Goal: Find contact information: Obtain details needed to contact an individual or organization

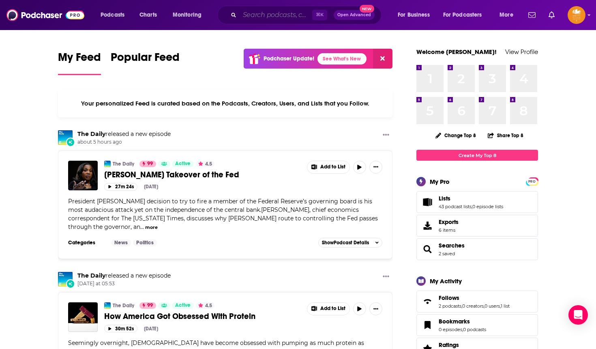
click at [258, 18] on input "Search podcasts, credits, & more..." at bounding box center [276, 15] width 73 height 13
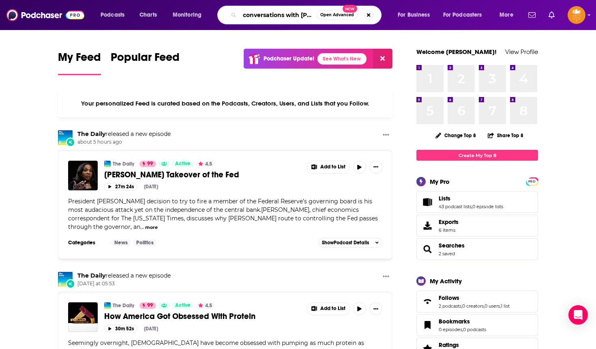
type input "conversations with [PERSON_NAME]"
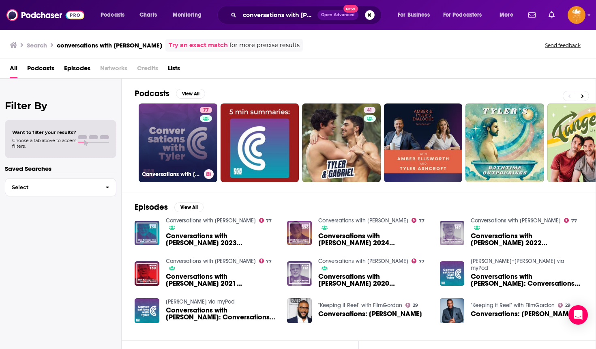
click at [153, 131] on link "77 Conversations with [PERSON_NAME]" at bounding box center [178, 142] width 79 height 79
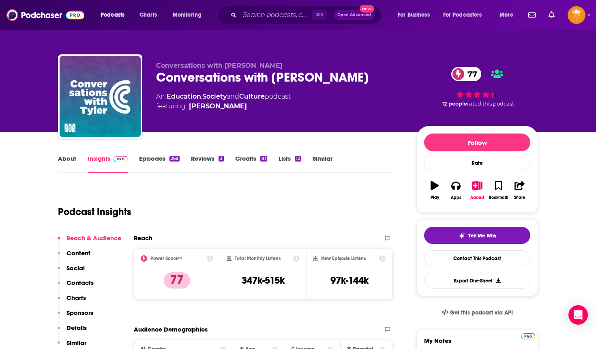
click at [87, 279] on p "Contacts" at bounding box center [79, 282] width 27 height 8
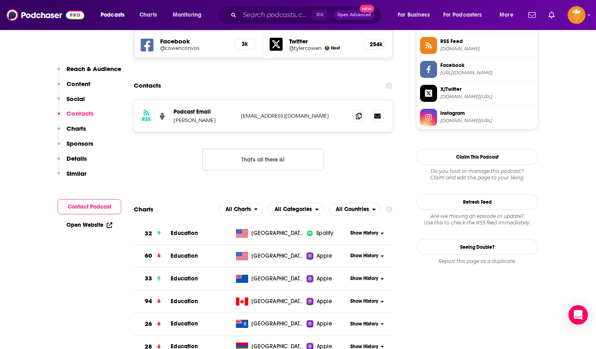
scroll to position [753, 0]
click at [360, 112] on icon at bounding box center [359, 115] width 6 height 6
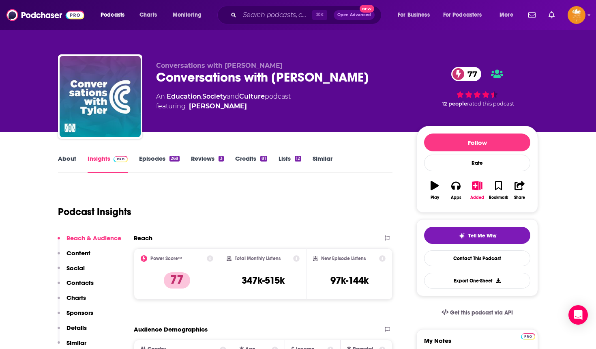
scroll to position [0, 0]
click at [280, 13] on input "Search podcasts, credits, & more..." at bounding box center [276, 15] width 73 height 13
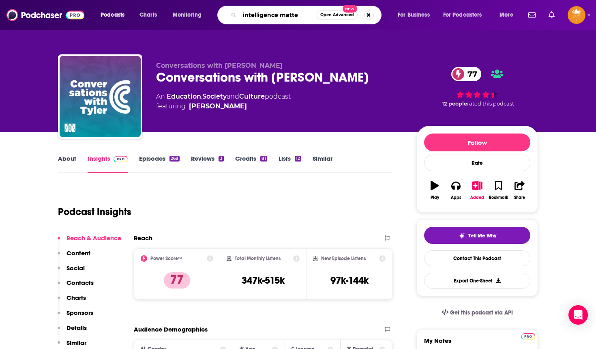
type input "intelligence [PERSON_NAME]"
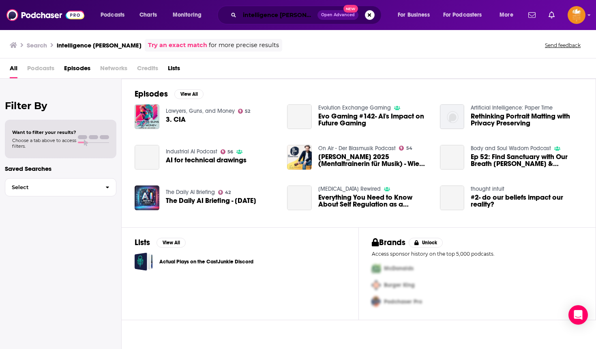
click at [306, 13] on input "intelligence [PERSON_NAME]" at bounding box center [279, 15] width 78 height 13
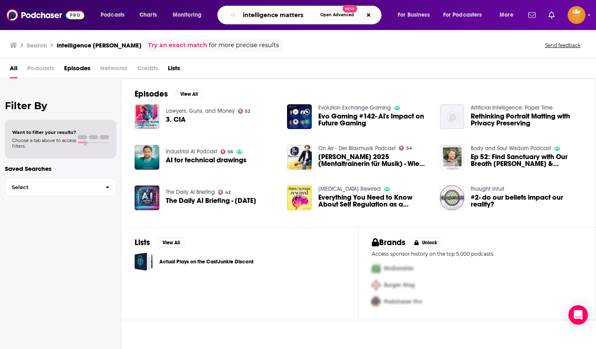
type input "intelligence matters"
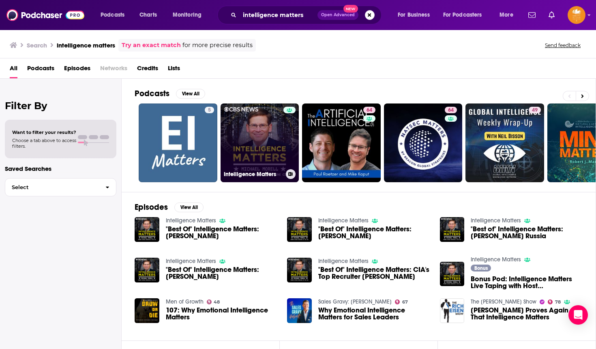
click at [265, 129] on link "Intelligence Matters" at bounding box center [259, 142] width 79 height 79
click at [260, 135] on link "Intelligence Matters" at bounding box center [259, 142] width 79 height 79
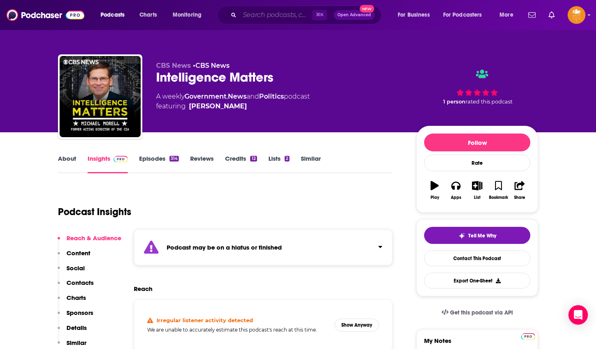
click at [275, 18] on input "Search podcasts, credits, & more..." at bounding box center [276, 15] width 73 height 13
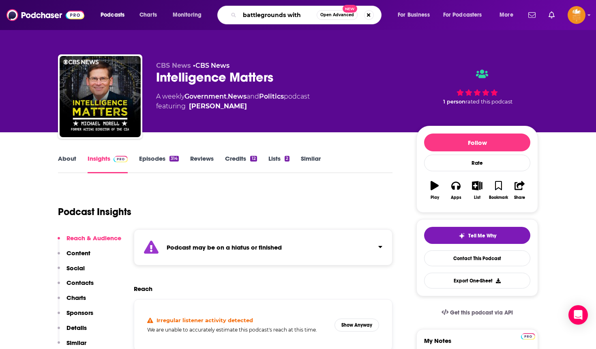
type input "battlegrounds with H"
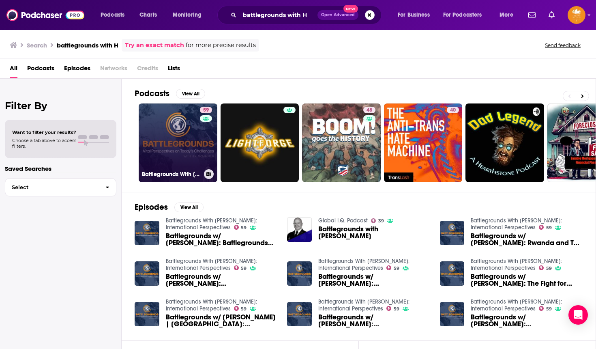
click at [186, 135] on link "59 Battlegrounds With [PERSON_NAME]: International Perspectives" at bounding box center [178, 142] width 79 height 79
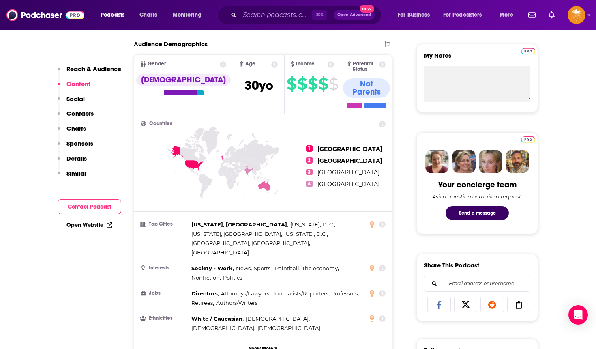
scroll to position [238, 0]
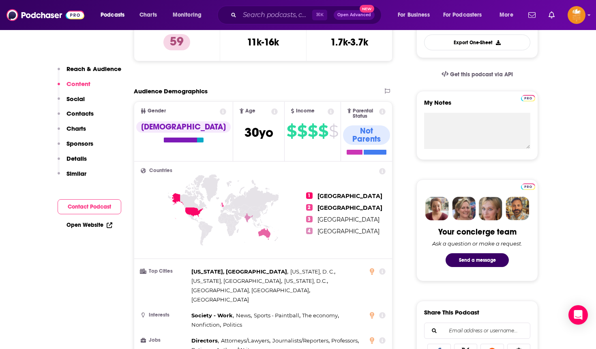
click at [94, 112] on div "Reach & Audience Content Social Contacts Charts Sponsors Details Similar" at bounding box center [90, 124] width 64 height 119
click at [83, 112] on p "Contacts" at bounding box center [79, 113] width 27 height 8
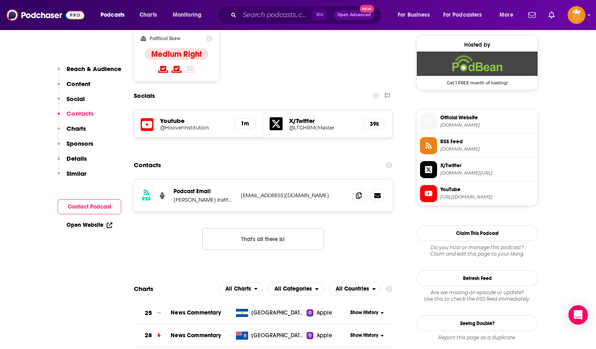
scroll to position [659, 0]
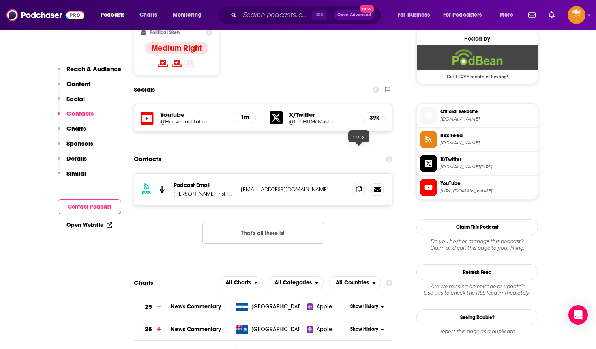
click at [360, 186] on icon at bounding box center [359, 189] width 6 height 6
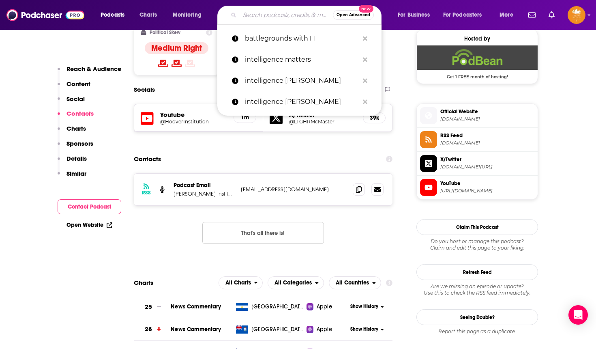
click at [255, 17] on input "Search podcasts, credits, & more..." at bounding box center [286, 15] width 93 height 13
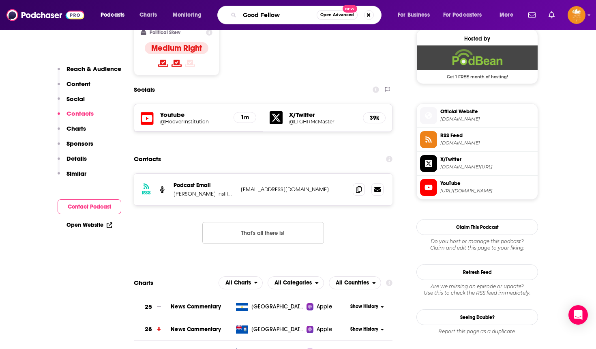
type input "Good Fellows"
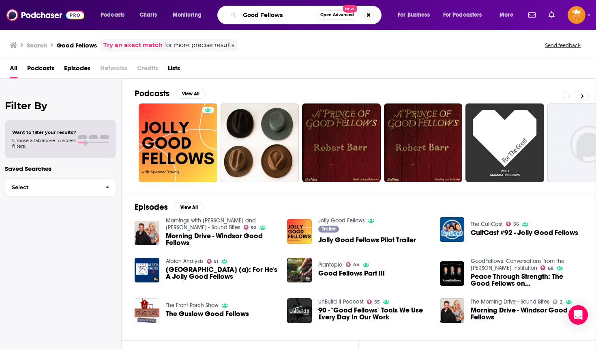
click at [261, 13] on input "Good Fellows" at bounding box center [278, 15] width 77 height 13
type input "GoodFellows"
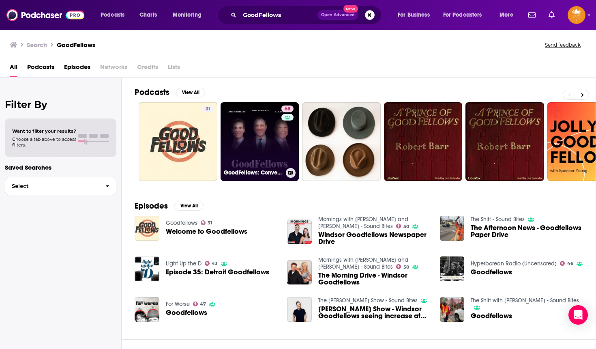
click at [267, 139] on link "68 GoodFellows: Conversations from the [PERSON_NAME][GEOGRAPHIC_DATA]" at bounding box center [259, 141] width 79 height 79
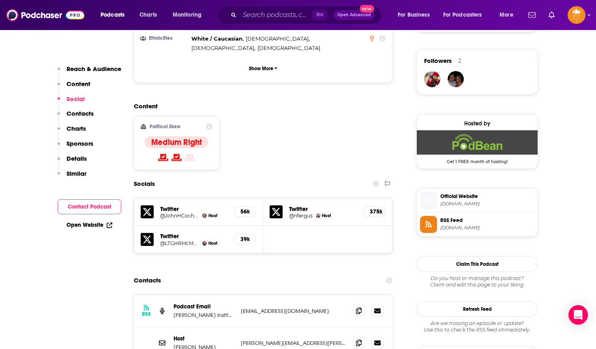
scroll to position [575, 0]
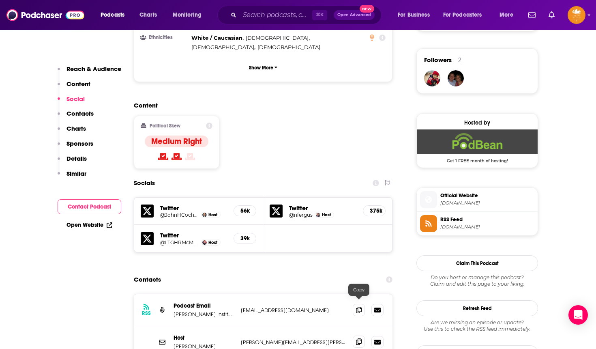
click at [359, 338] on icon at bounding box center [359, 341] width 6 height 6
click at [263, 12] on input "Search podcasts, credits, & more..." at bounding box center [276, 15] width 73 height 13
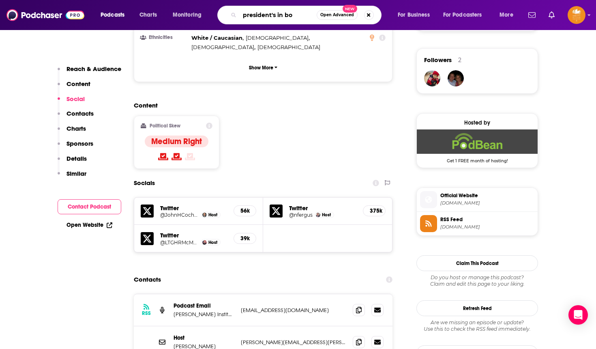
type input "president's in box"
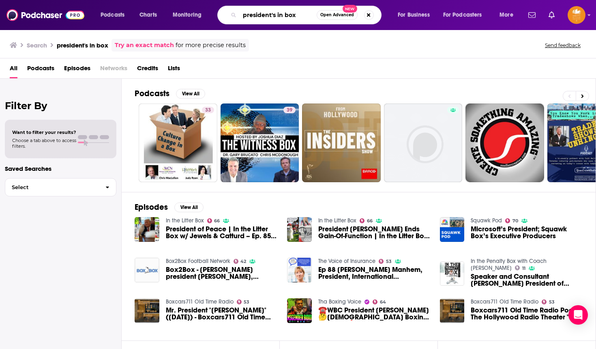
click at [285, 10] on input "president's in box" at bounding box center [278, 15] width 77 height 13
click at [286, 15] on input "president's in box" at bounding box center [278, 15] width 77 height 13
type input "president's inbox"
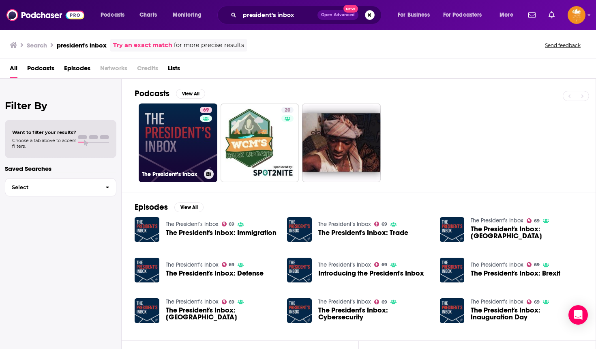
click at [188, 124] on link "69 The President’s Inbox" at bounding box center [178, 142] width 79 height 79
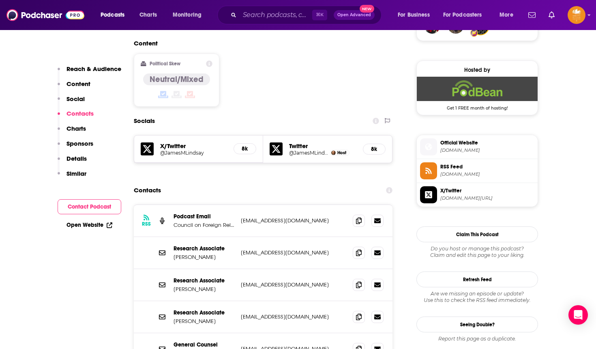
scroll to position [629, 0]
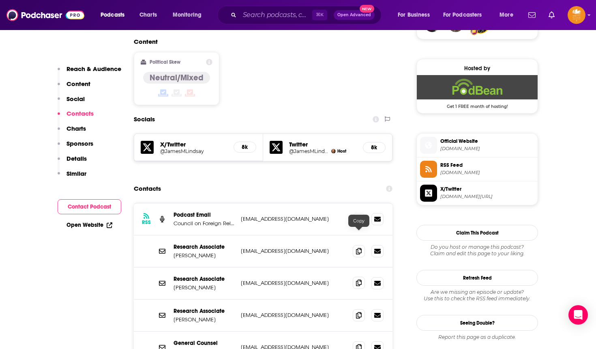
click at [361, 279] on icon at bounding box center [359, 282] width 6 height 6
click at [253, 16] on input "Search podcasts, credits, & more..." at bounding box center [276, 15] width 73 height 13
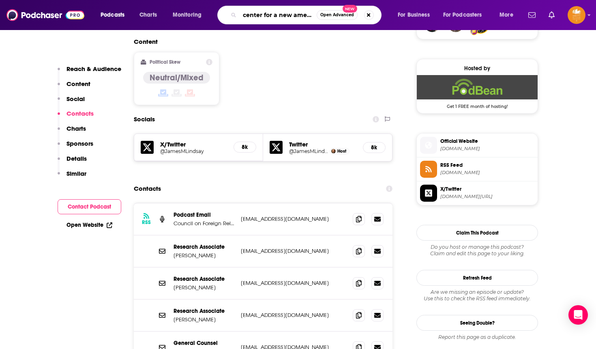
type input "center for a new american security"
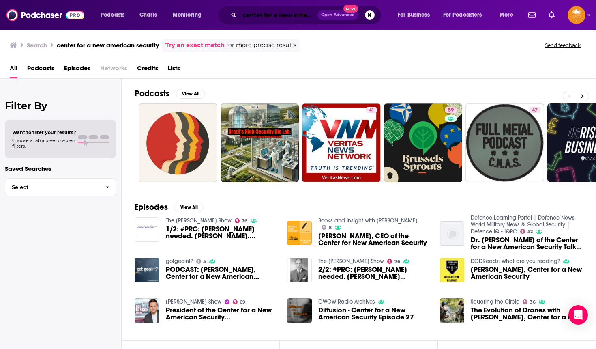
click at [283, 14] on input "center for a new american security" at bounding box center [279, 15] width 78 height 13
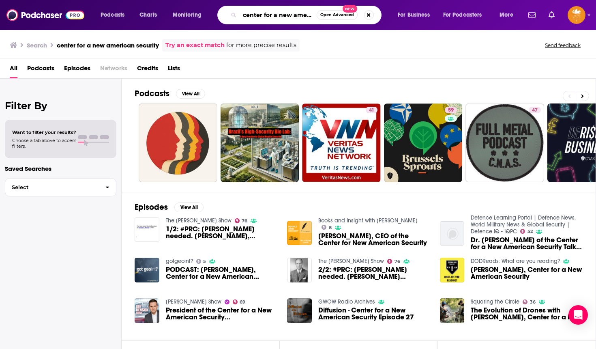
click at [295, 14] on input "center for a new american security" at bounding box center [278, 15] width 77 height 13
click at [302, 15] on input "center for a new american security" at bounding box center [278, 15] width 77 height 13
click at [280, 19] on input "center for a new american security" at bounding box center [278, 15] width 77 height 13
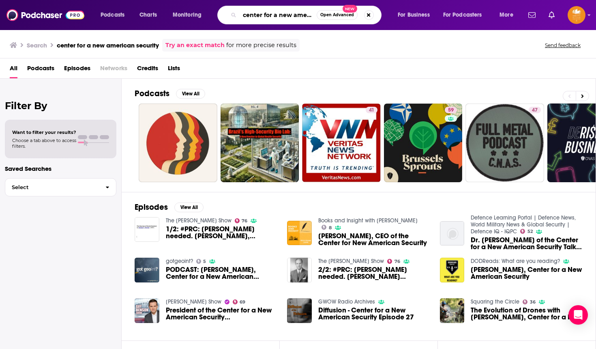
click at [280, 19] on input "center for a new american security" at bounding box center [278, 15] width 77 height 13
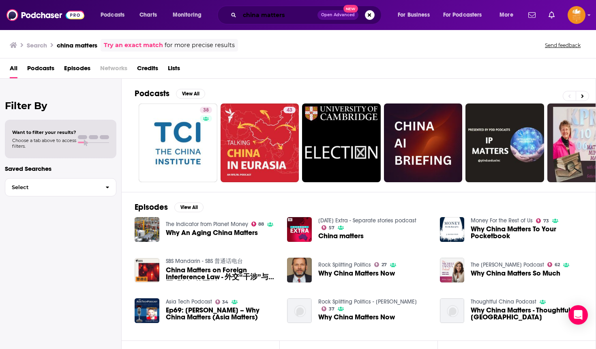
click at [282, 15] on input "china matters" at bounding box center [279, 15] width 78 height 13
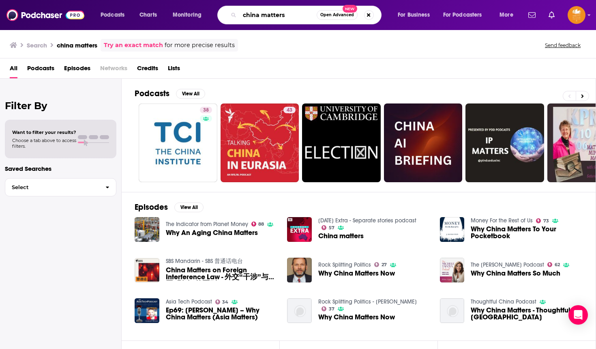
click at [282, 15] on input "china matters" at bounding box center [278, 15] width 77 height 13
type input "pivot"
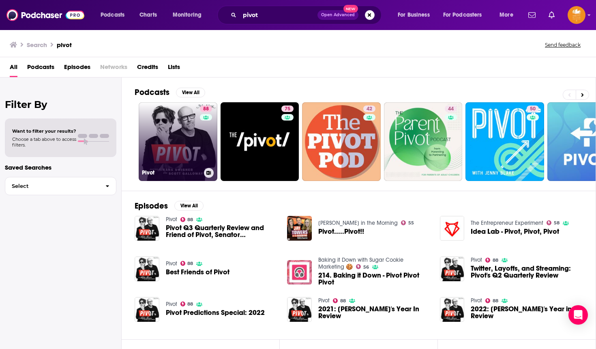
click at [173, 126] on link "88 Pivot" at bounding box center [178, 141] width 79 height 79
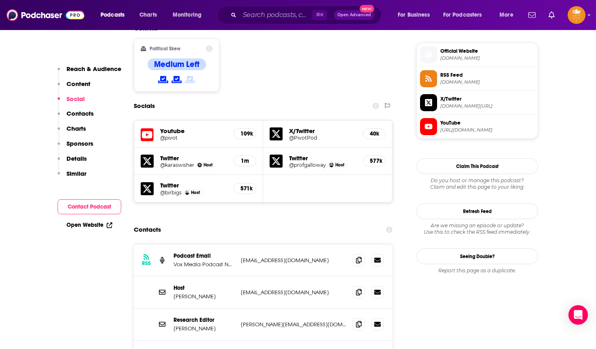
scroll to position [676, 0]
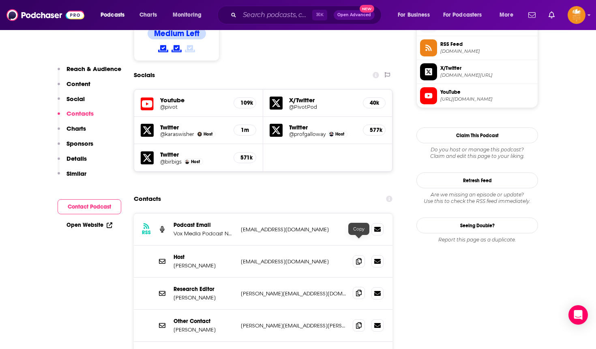
click at [359, 289] on icon at bounding box center [359, 292] width 6 height 6
click at [289, 17] on input "Search podcasts, credits, & more..." at bounding box center [276, 15] width 73 height 13
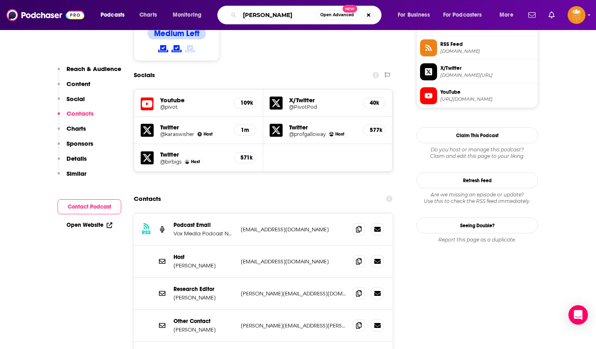
type input "[PERSON_NAME]"
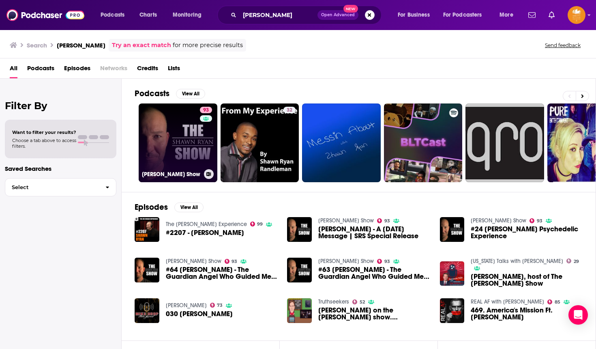
click at [174, 138] on link "93 [PERSON_NAME] Show" at bounding box center [178, 142] width 79 height 79
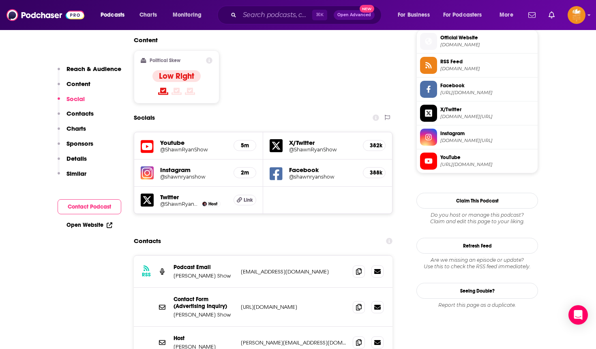
scroll to position [660, 0]
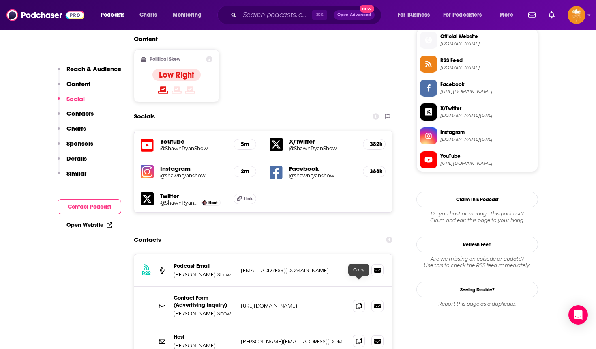
click at [358, 337] on icon at bounding box center [359, 340] width 6 height 6
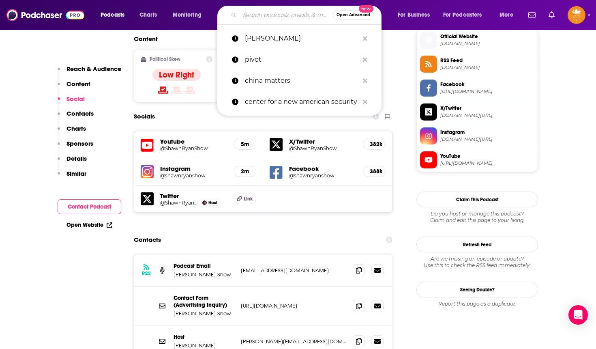
click at [266, 14] on input "Search podcasts, credits, & more..." at bounding box center [286, 15] width 93 height 13
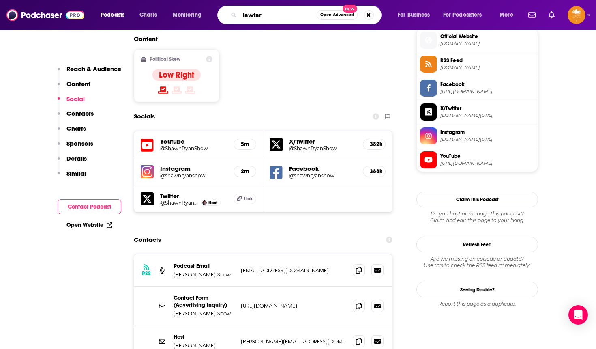
type input "lawfare"
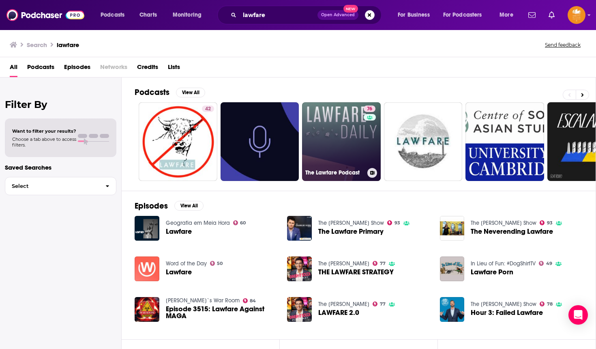
click at [351, 121] on link "76 The Lawfare Podcast" at bounding box center [341, 141] width 79 height 79
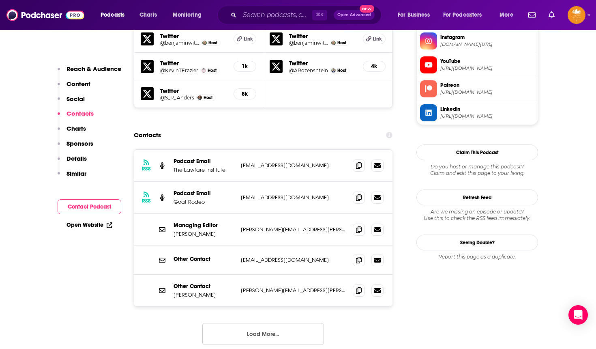
scroll to position [843, 0]
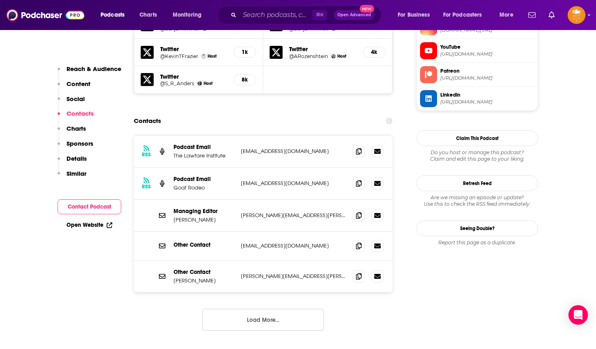
click at [365, 209] on div at bounding box center [368, 215] width 31 height 12
click at [362, 209] on span at bounding box center [359, 215] width 12 height 12
click at [248, 16] on input "Search podcasts, credits, & more..." at bounding box center [276, 15] width 73 height 13
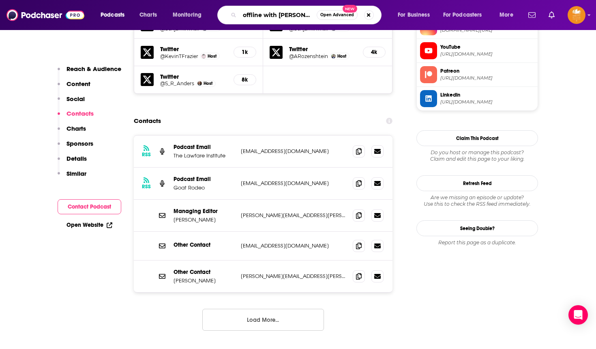
type input "offline with [PERSON_NAME]"
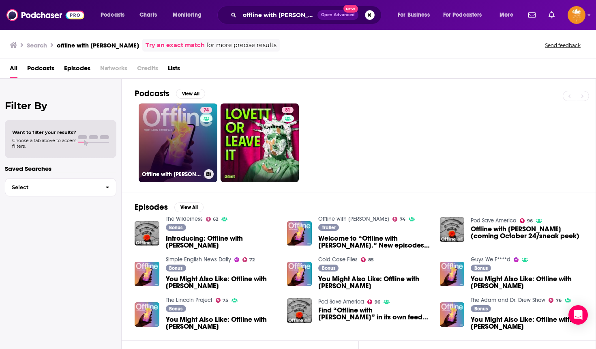
click at [169, 128] on link "74 Offline with [PERSON_NAME]" at bounding box center [178, 142] width 79 height 79
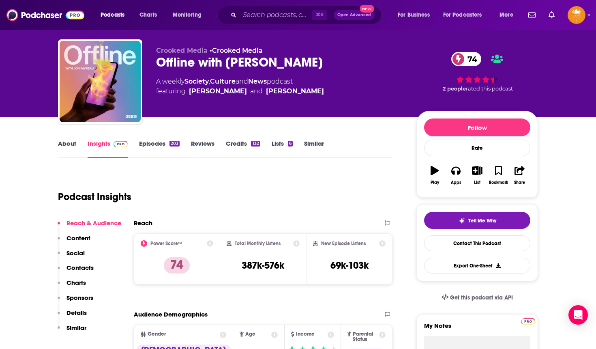
scroll to position [16, 0]
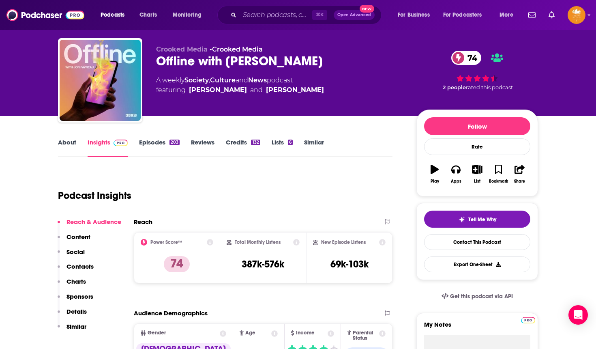
click at [91, 266] on p "Contacts" at bounding box center [79, 266] width 27 height 8
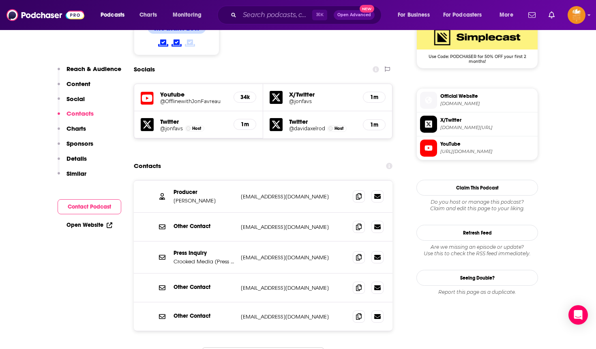
scroll to position [686, 0]
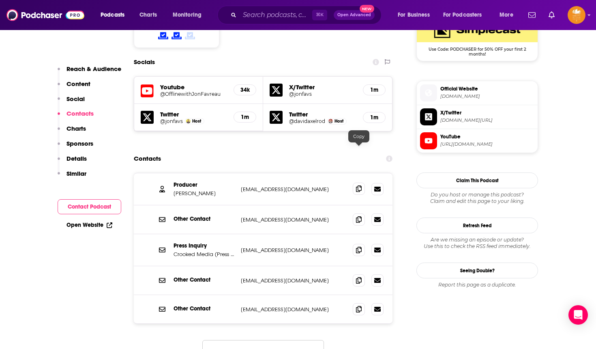
click at [356, 185] on icon at bounding box center [359, 188] width 6 height 6
